Goal: Check status

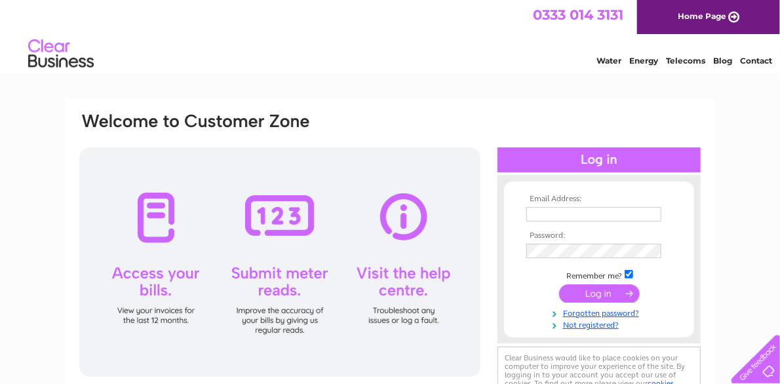
type input "[EMAIL_ADDRESS][DOMAIN_NAME]"
click at [622, 291] on input "submit" at bounding box center [599, 293] width 81 height 18
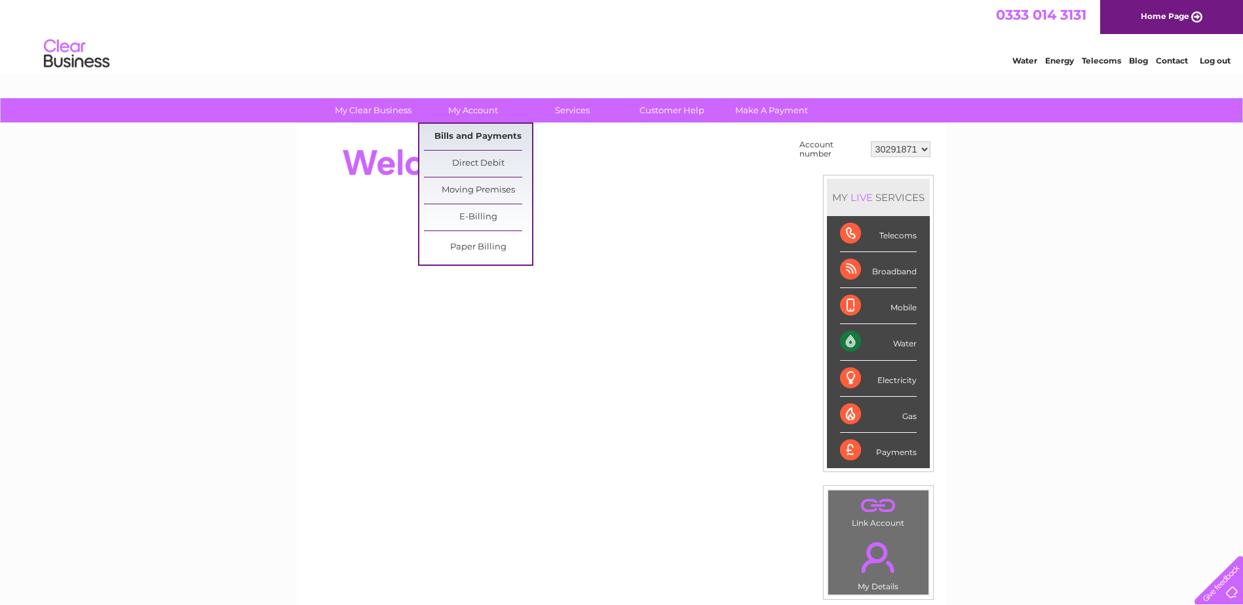
click at [486, 130] on link "Bills and Payments" at bounding box center [478, 137] width 108 height 26
